Goal: Go to known website: Access a specific website the user already knows

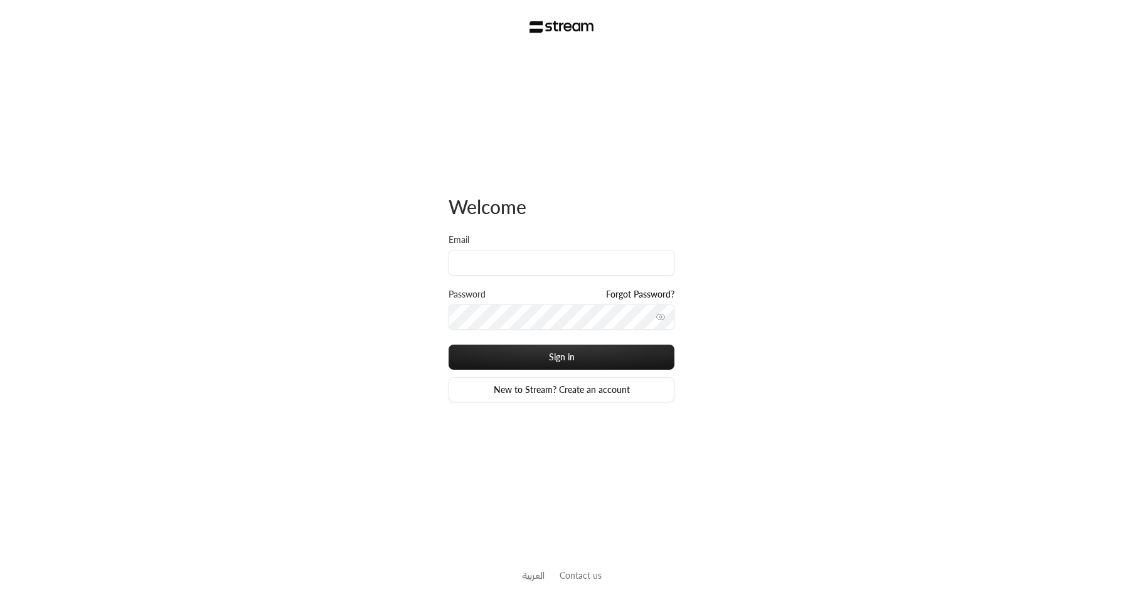
click at [537, 579] on link "العربية" at bounding box center [533, 574] width 23 height 23
